Goal: Use online tool/utility: Utilize a website feature to perform a specific function

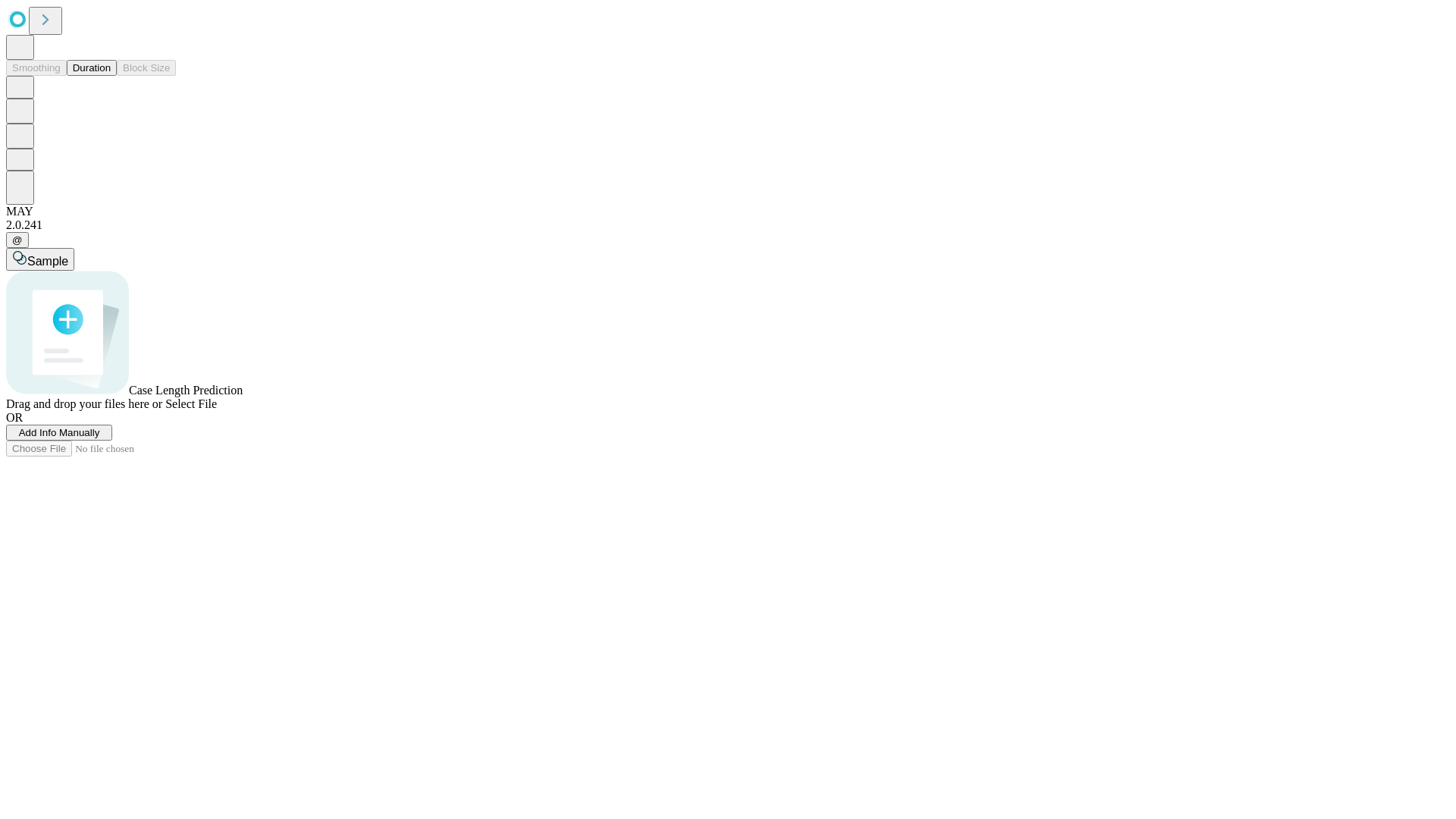
click at [111, 76] on button "Duration" at bounding box center [91, 67] width 50 height 16
click at [217, 410] on span "Select File" at bounding box center [190, 404] width 52 height 13
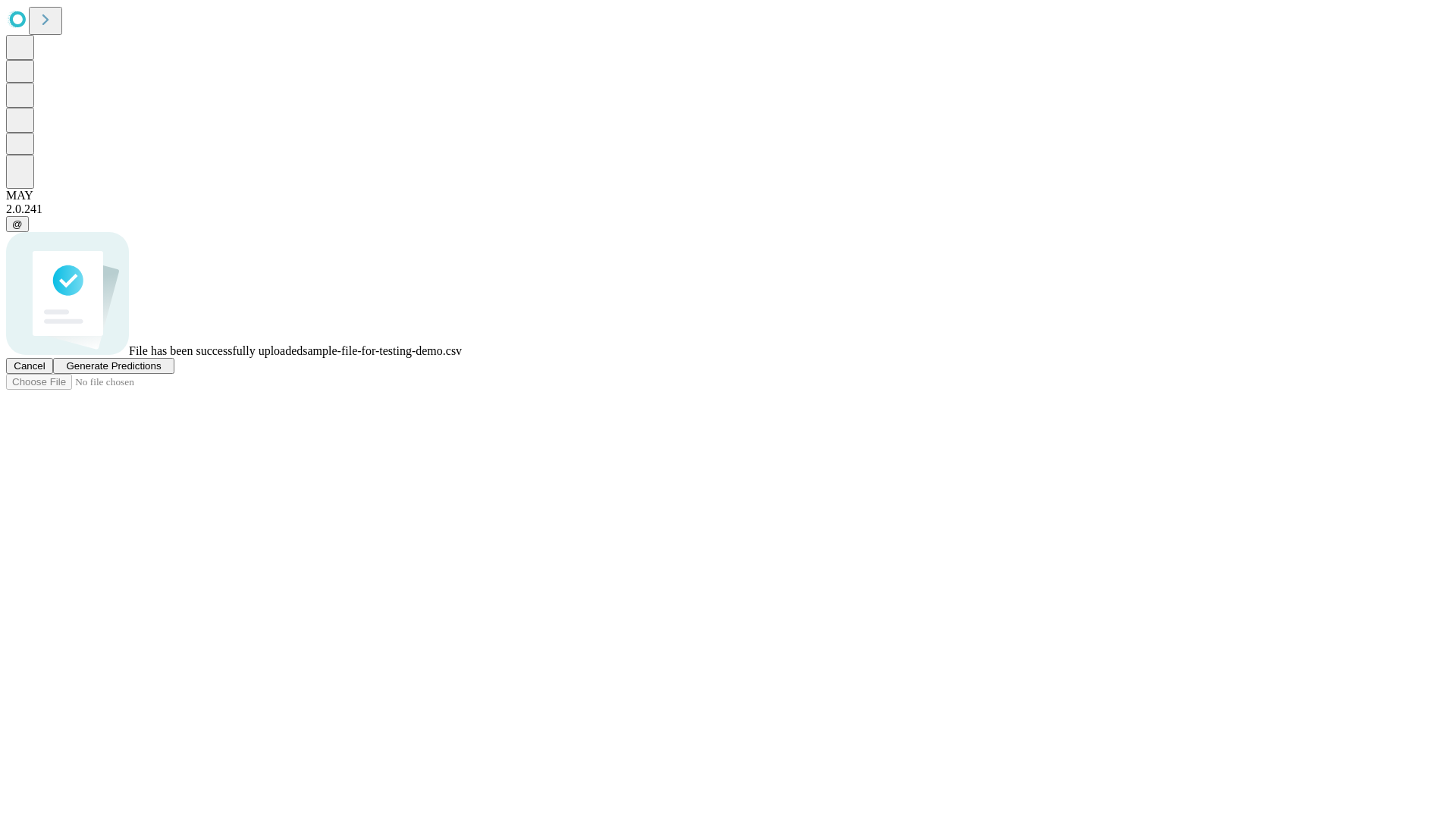
click at [161, 372] on span "Generate Predictions" at bounding box center [112, 366] width 95 height 11
